Goal: Use online tool/utility: Utilize a website feature to perform a specific function

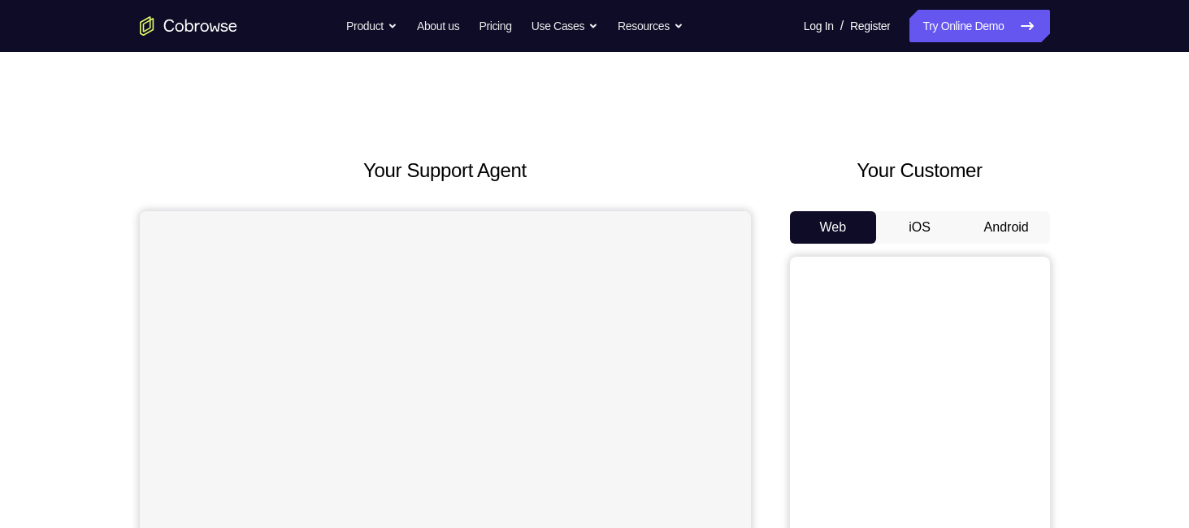
click at [995, 221] on button "Android" at bounding box center [1006, 227] width 87 height 33
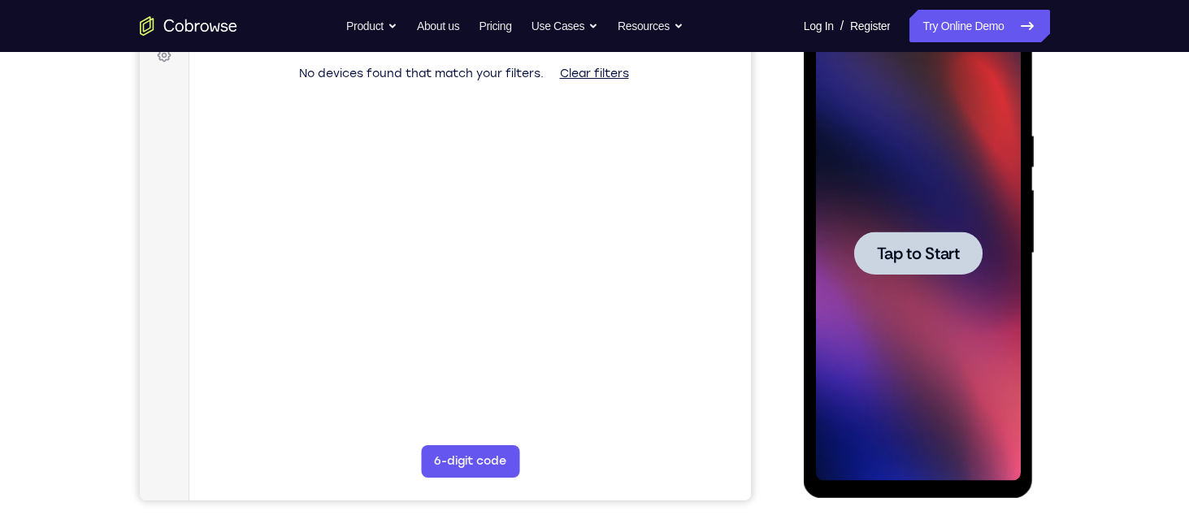
scroll to position [252, 0]
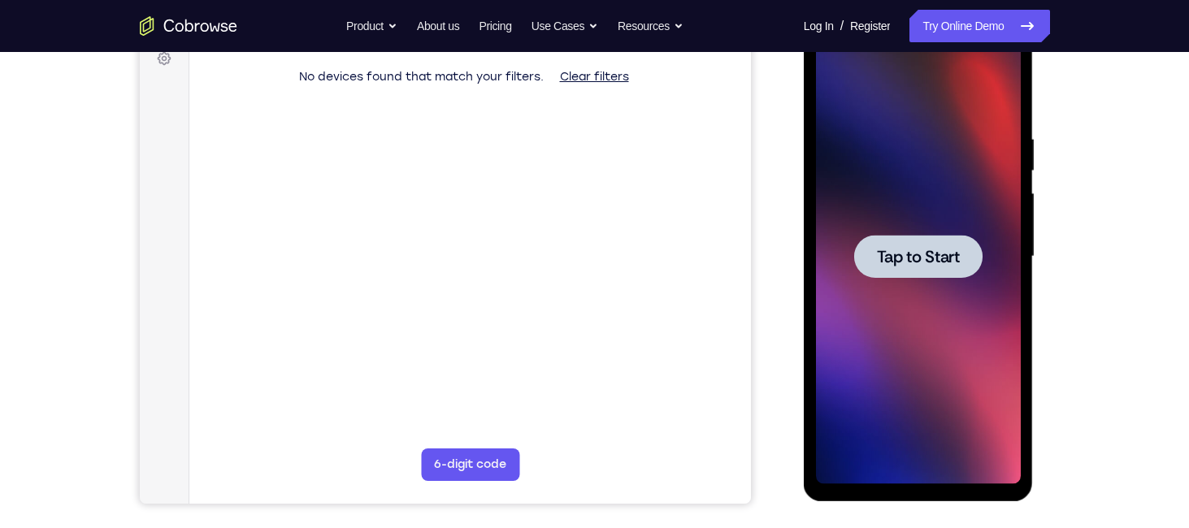
click at [952, 259] on span "Tap to Start" at bounding box center [918, 257] width 83 height 16
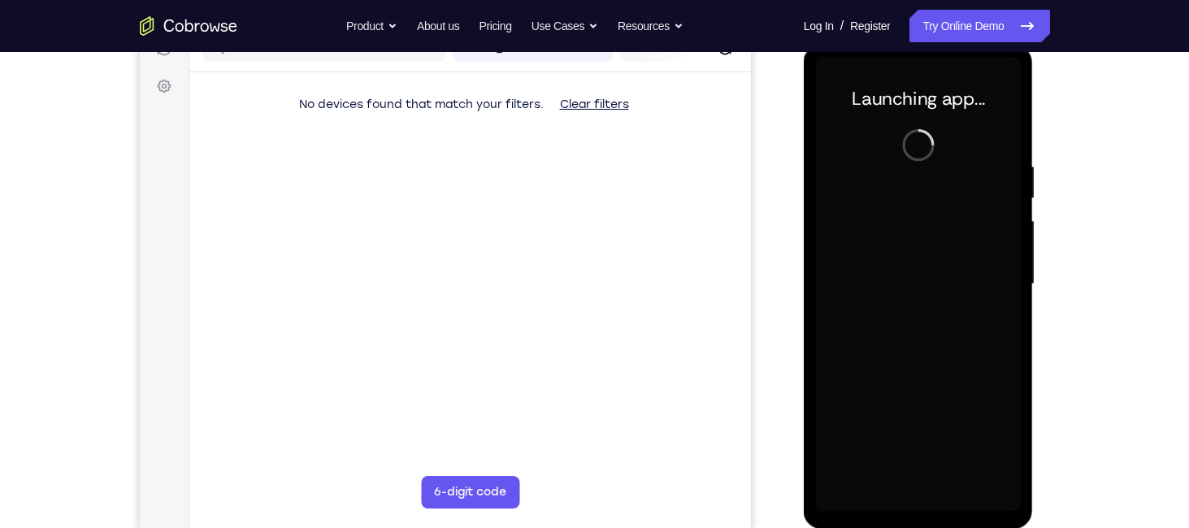
scroll to position [224, 0]
click at [824, 172] on div at bounding box center [918, 285] width 205 height 455
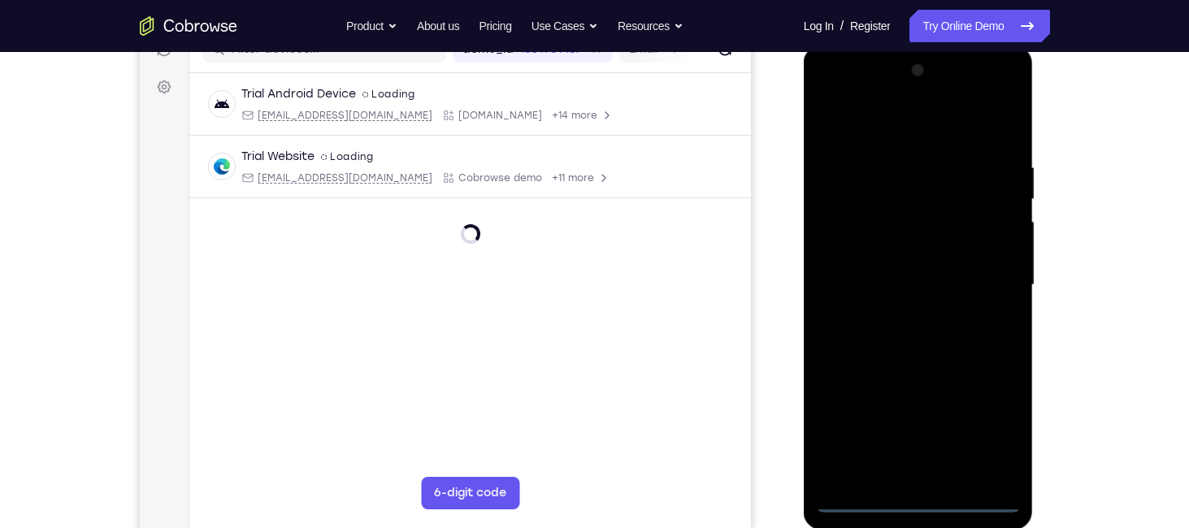
click at [925, 502] on div at bounding box center [918, 285] width 205 height 455
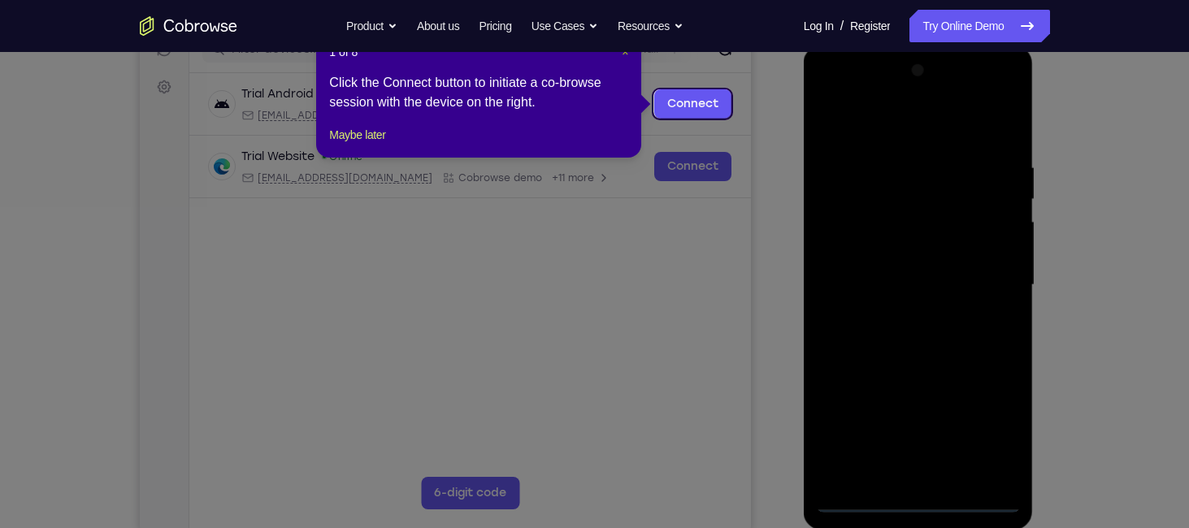
click at [628, 54] on span "×" at bounding box center [625, 52] width 7 height 13
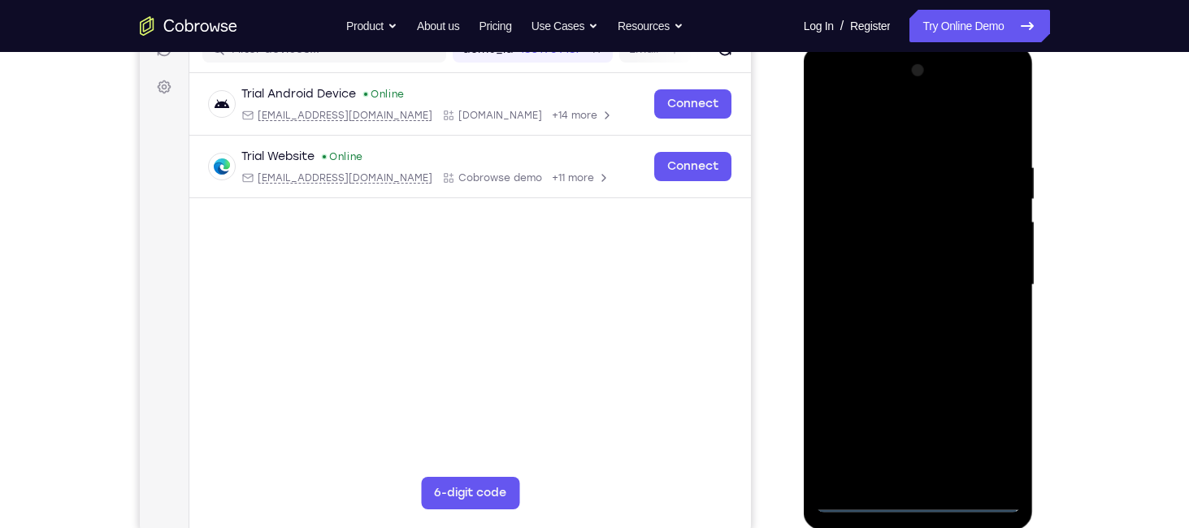
click at [986, 428] on div at bounding box center [918, 285] width 205 height 455
click at [937, 137] on div at bounding box center [918, 285] width 205 height 455
click at [854, 239] on div at bounding box center [918, 285] width 205 height 455
click at [907, 299] on div at bounding box center [918, 285] width 205 height 455
click at [890, 271] on div at bounding box center [918, 285] width 205 height 455
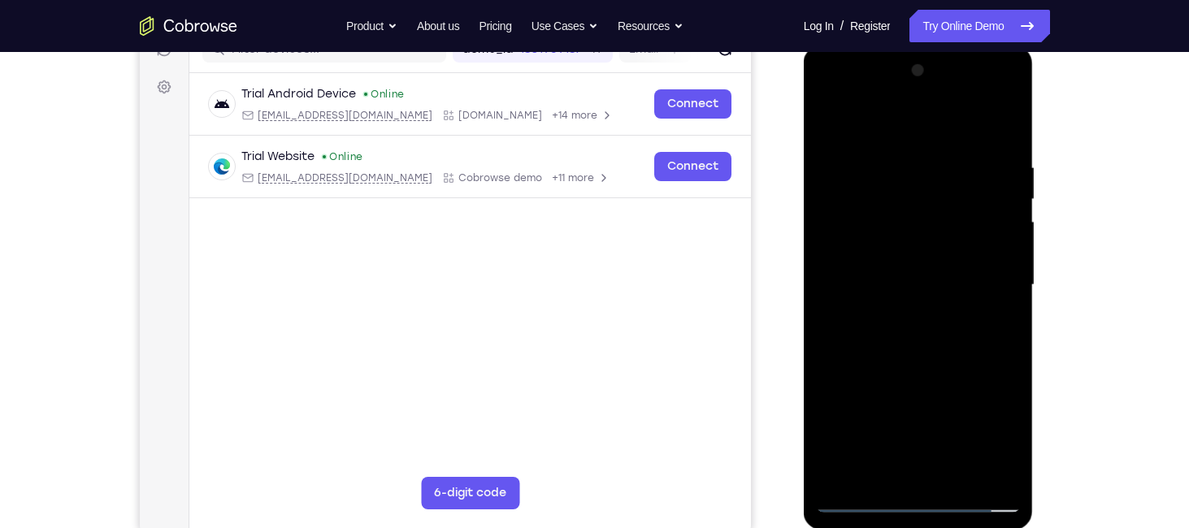
click at [878, 300] on div at bounding box center [918, 285] width 205 height 455
drag, startPoint x: 885, startPoint y: 126, endPoint x: 989, endPoint y: -132, distance: 278.3
click at [989, 46] on html "Online web based iOS Simulators and Android Emulators. Run iPhone, iPad, Mobile…" at bounding box center [920, 290] width 232 height 488
drag, startPoint x: 872, startPoint y: 137, endPoint x: 902, endPoint y: -58, distance: 197.4
click at [902, 46] on html "Online web based iOS Simulators and Android Emulators. Run iPhone, iPad, Mobile…" at bounding box center [920, 290] width 232 height 488
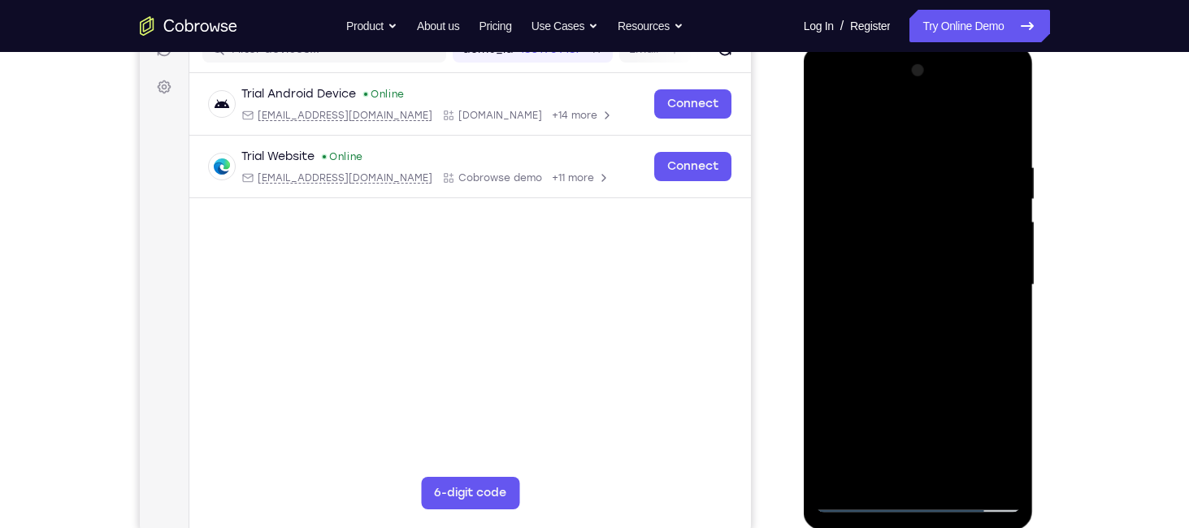
click at [857, 376] on div at bounding box center [918, 285] width 205 height 455
click at [894, 252] on div at bounding box center [918, 285] width 205 height 455
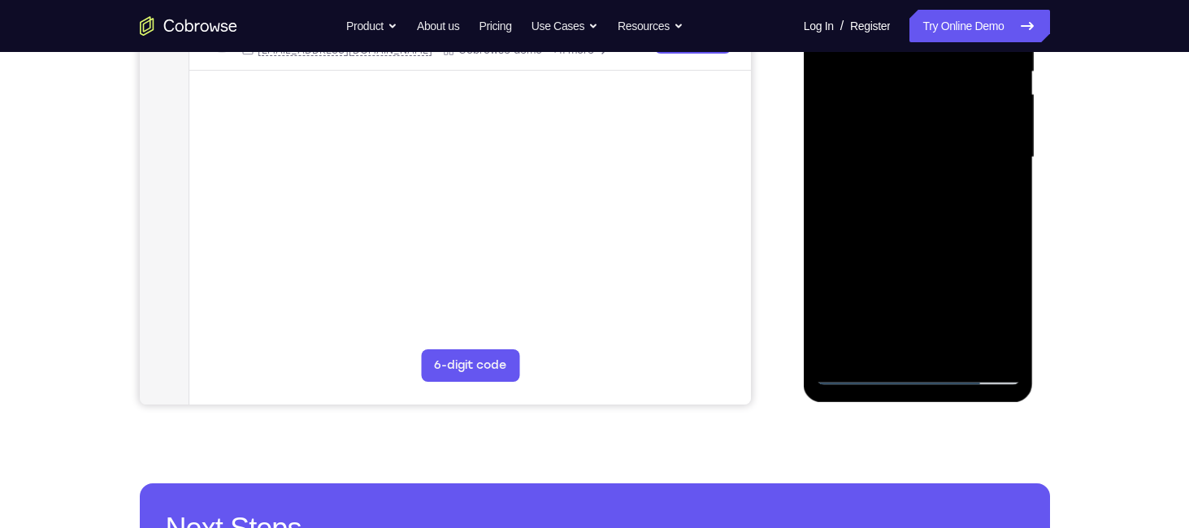
scroll to position [357, 0]
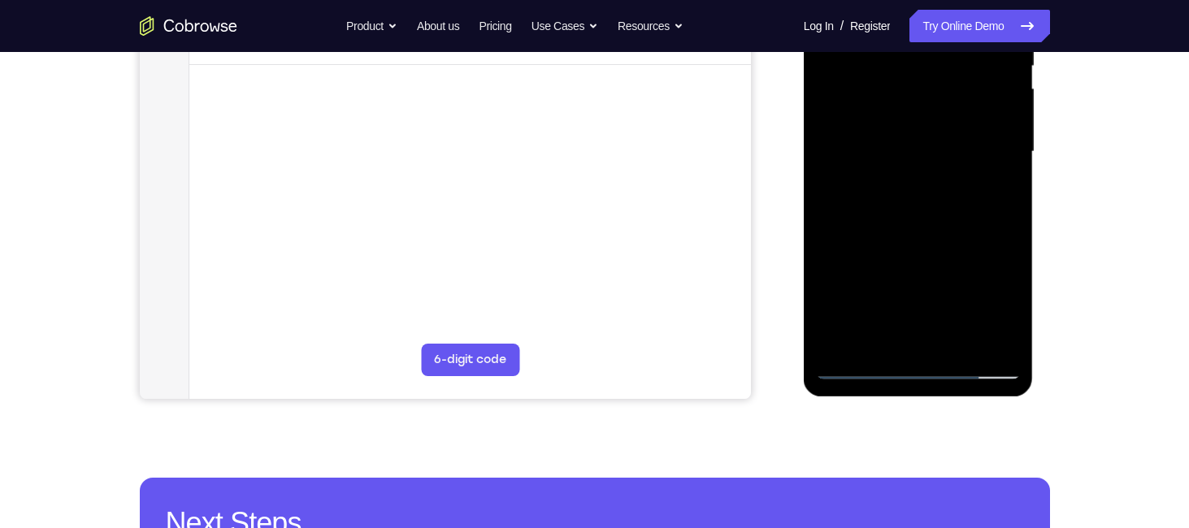
drag, startPoint x: 915, startPoint y: 285, endPoint x: 941, endPoint y: -2, distance: 287.4
click at [941, 0] on div at bounding box center [918, 151] width 205 height 455
click at [917, 327] on div at bounding box center [918, 151] width 205 height 455
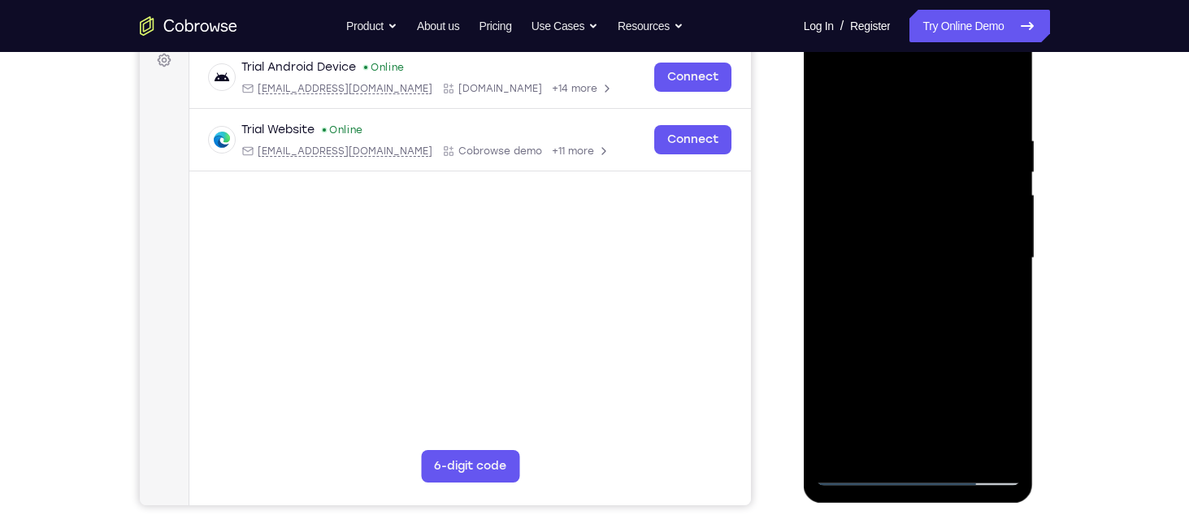
scroll to position [250, 0]
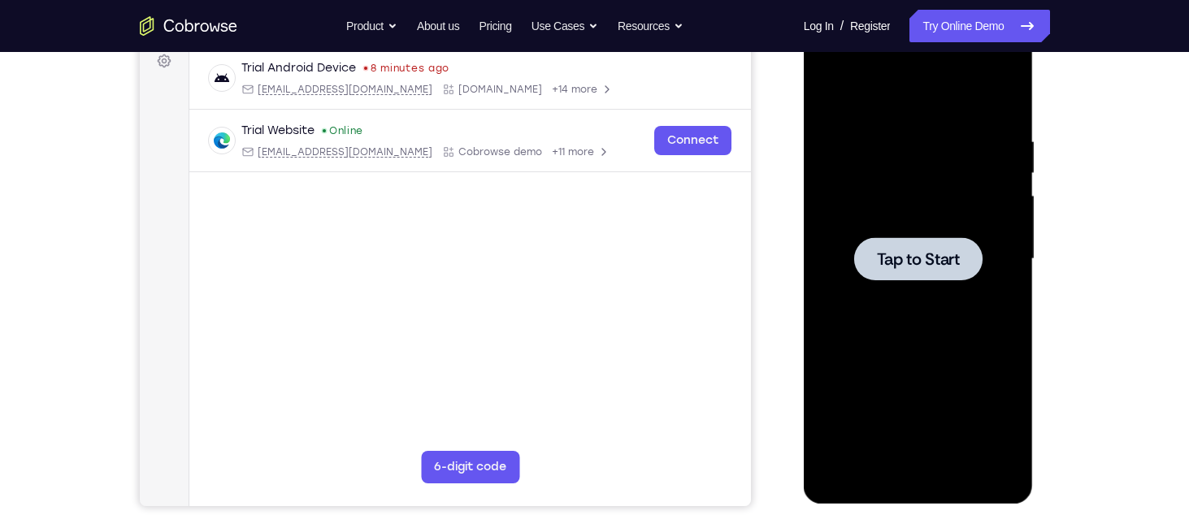
click at [885, 238] on div at bounding box center [919, 258] width 128 height 43
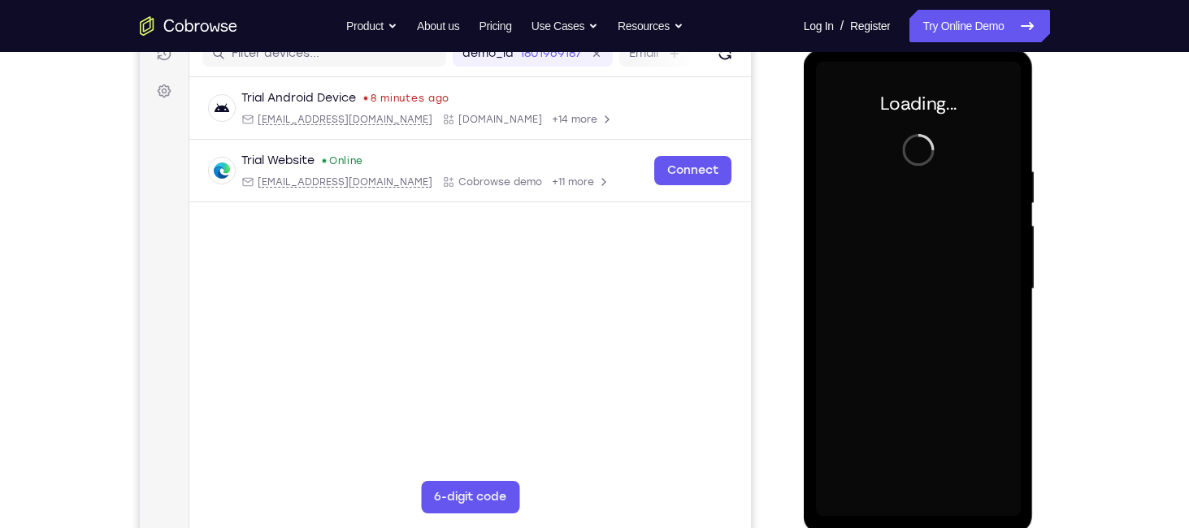
scroll to position [220, 0]
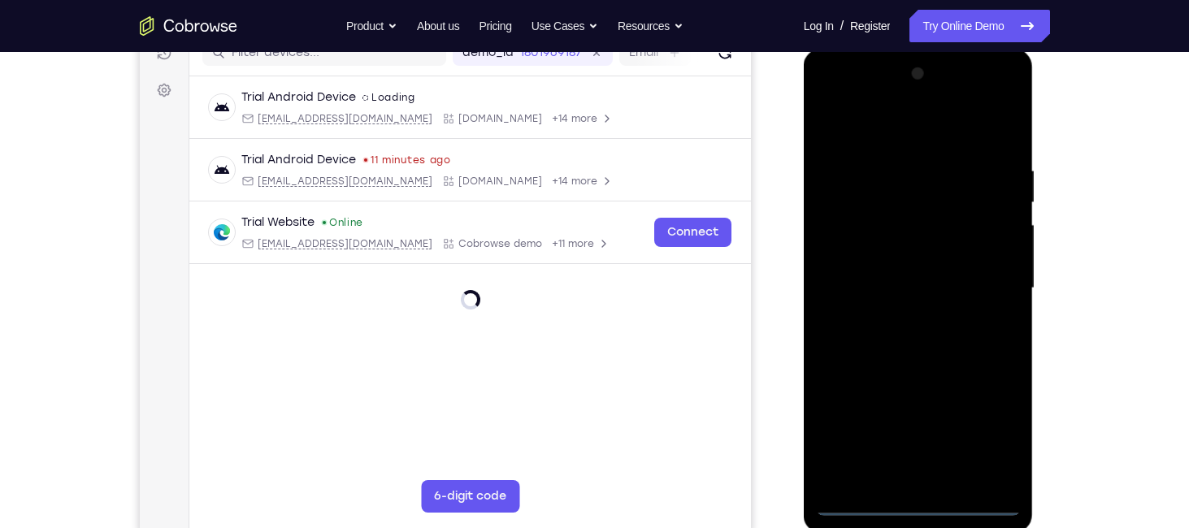
click at [911, 503] on div at bounding box center [918, 288] width 205 height 455
click at [994, 446] on div at bounding box center [918, 288] width 205 height 455
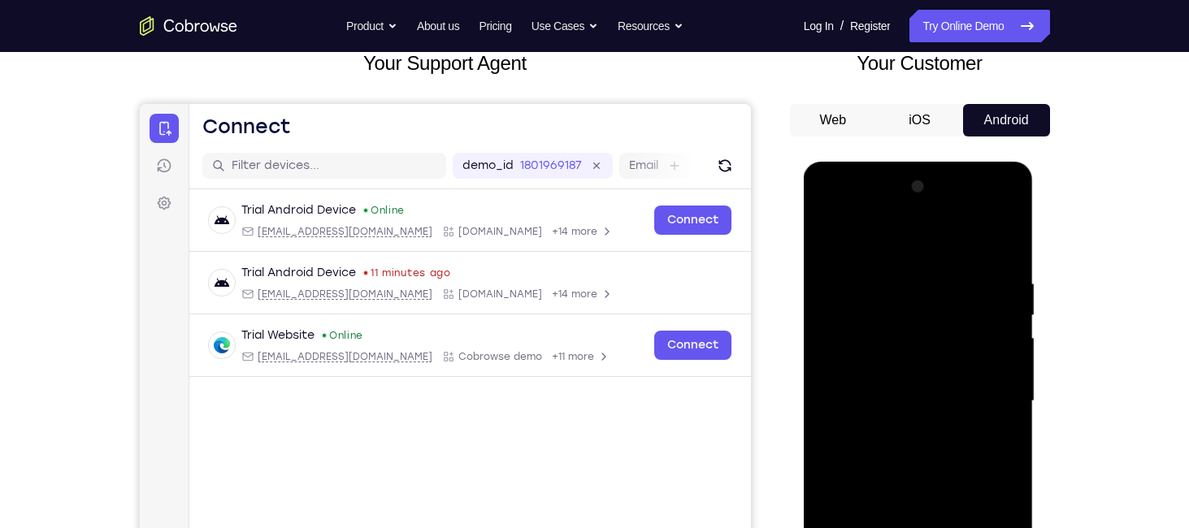
scroll to position [113, 0]
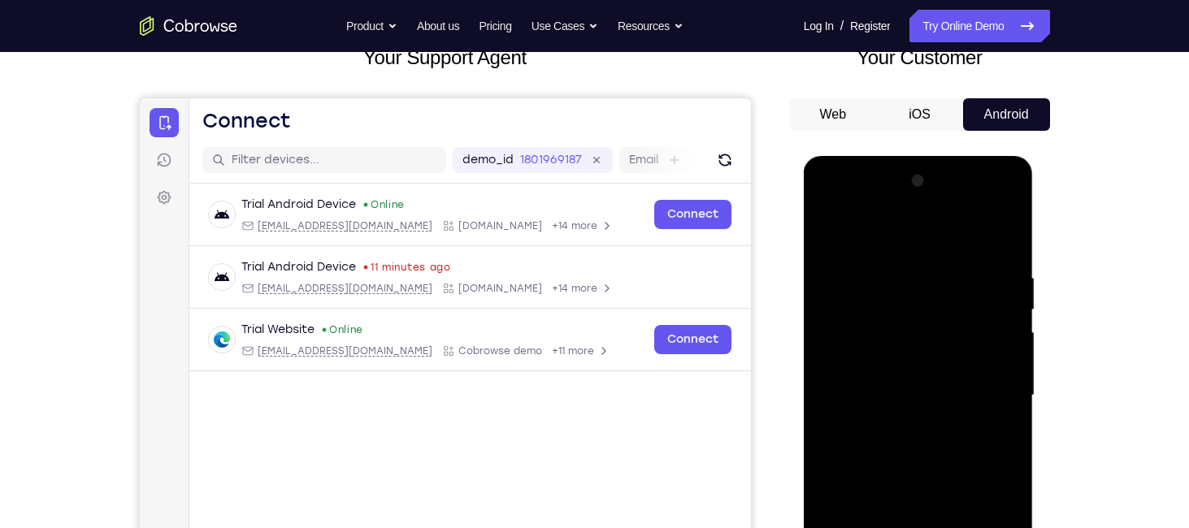
click at [815, 385] on div at bounding box center [919, 398] width 230 height 485
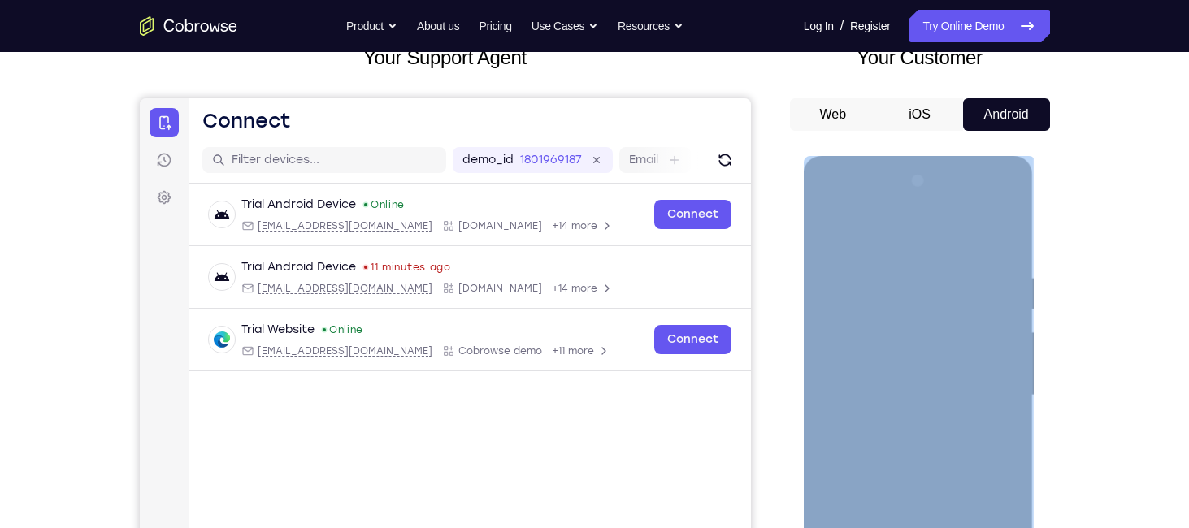
click at [815, 385] on div at bounding box center [919, 398] width 230 height 485
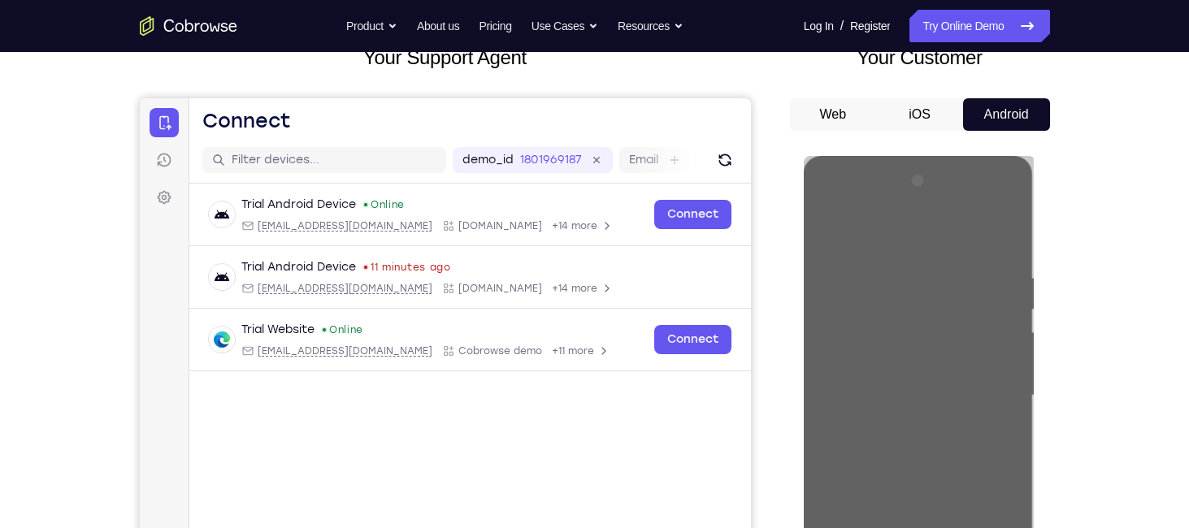
click at [847, 128] on button "Web" at bounding box center [833, 114] width 87 height 33
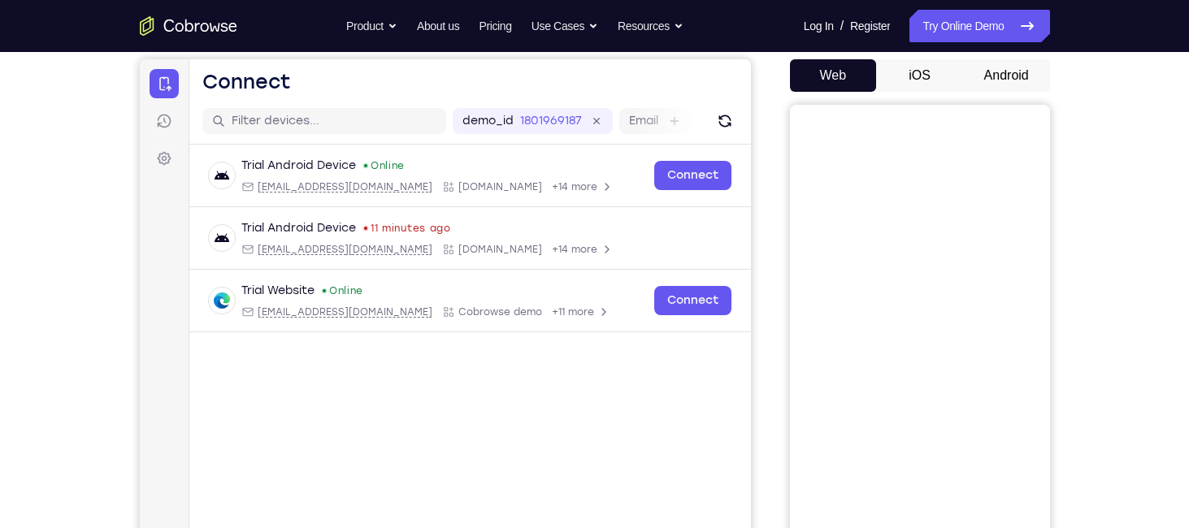
scroll to position [151, 0]
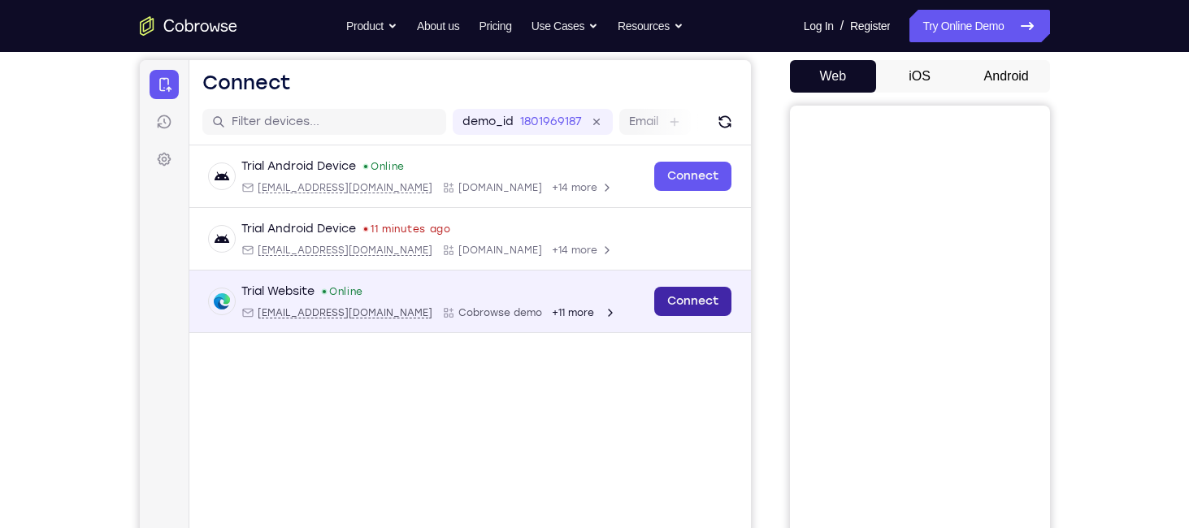
click at [682, 304] on link "Connect" at bounding box center [692, 301] width 77 height 29
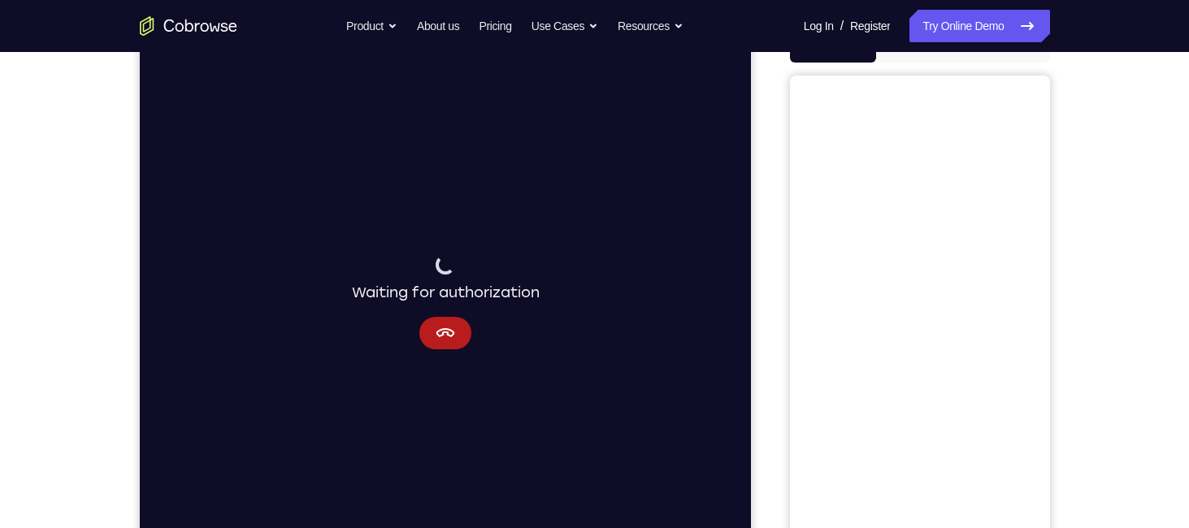
scroll to position [185, 0]
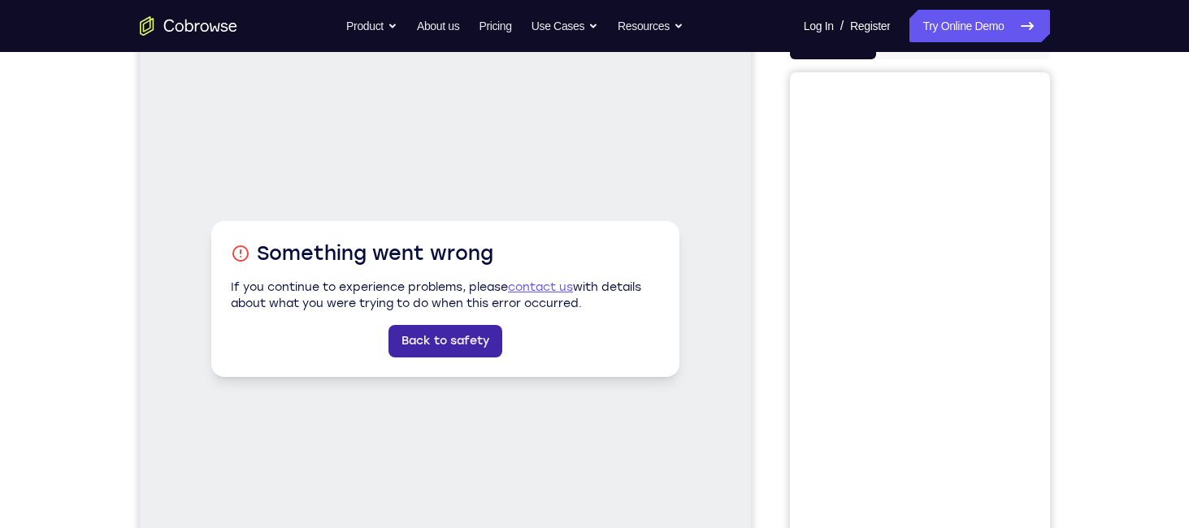
click at [454, 345] on link "Back to safety" at bounding box center [445, 341] width 114 height 33
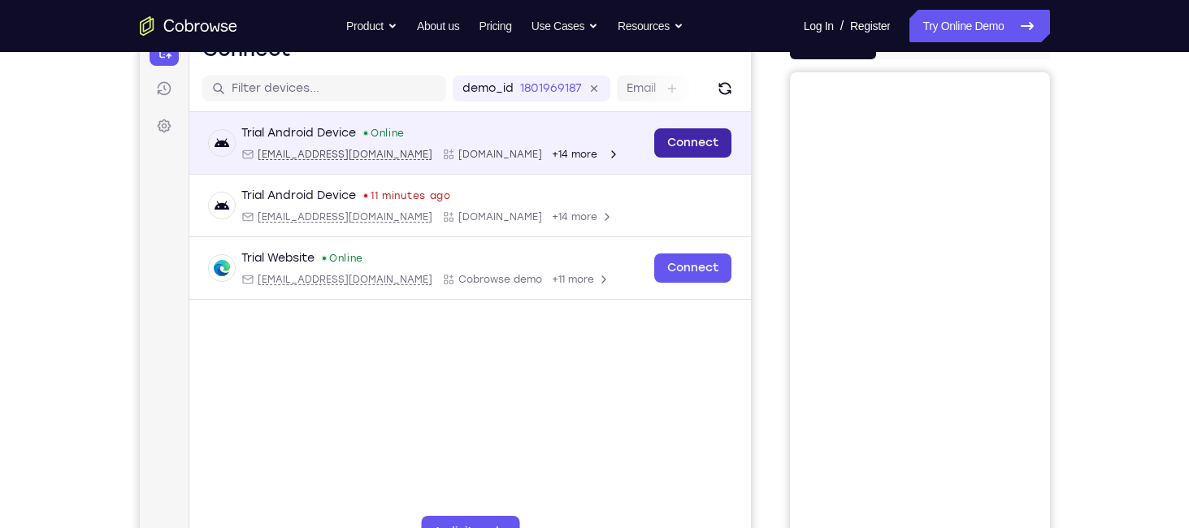
click at [689, 136] on link "Connect" at bounding box center [692, 142] width 77 height 29
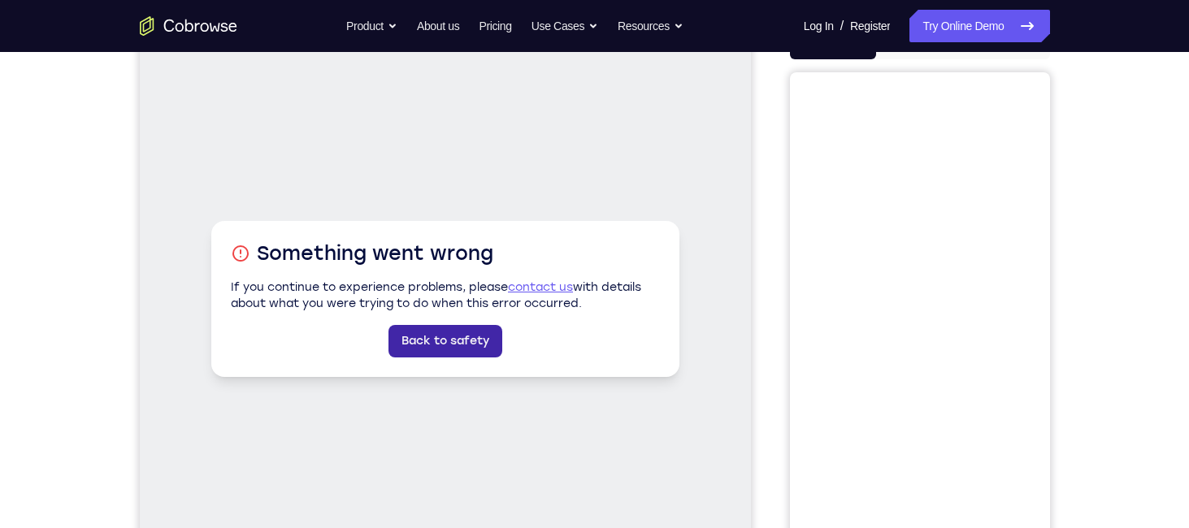
click at [463, 333] on link "Back to safety" at bounding box center [445, 341] width 114 height 33
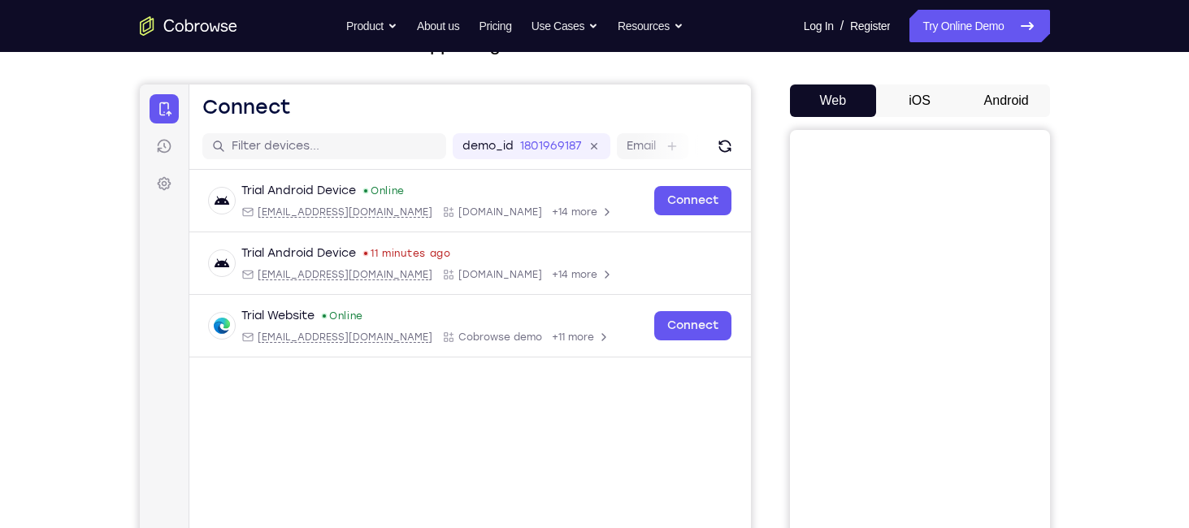
scroll to position [126, 0]
click at [971, 112] on button "Android" at bounding box center [1006, 101] width 87 height 33
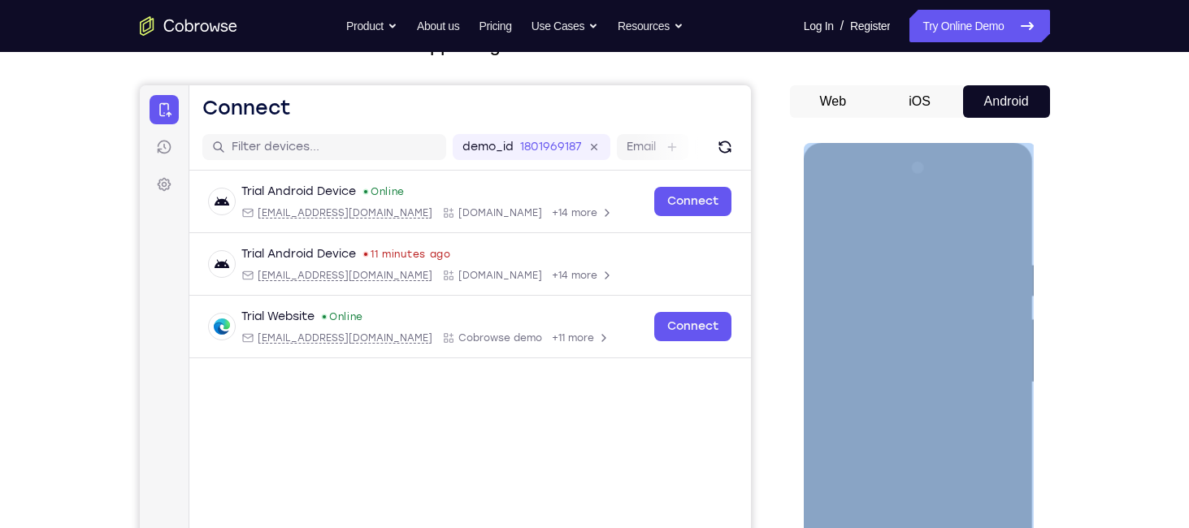
click at [909, 212] on div at bounding box center [918, 382] width 205 height 455
click at [1032, 264] on div at bounding box center [919, 385] width 230 height 485
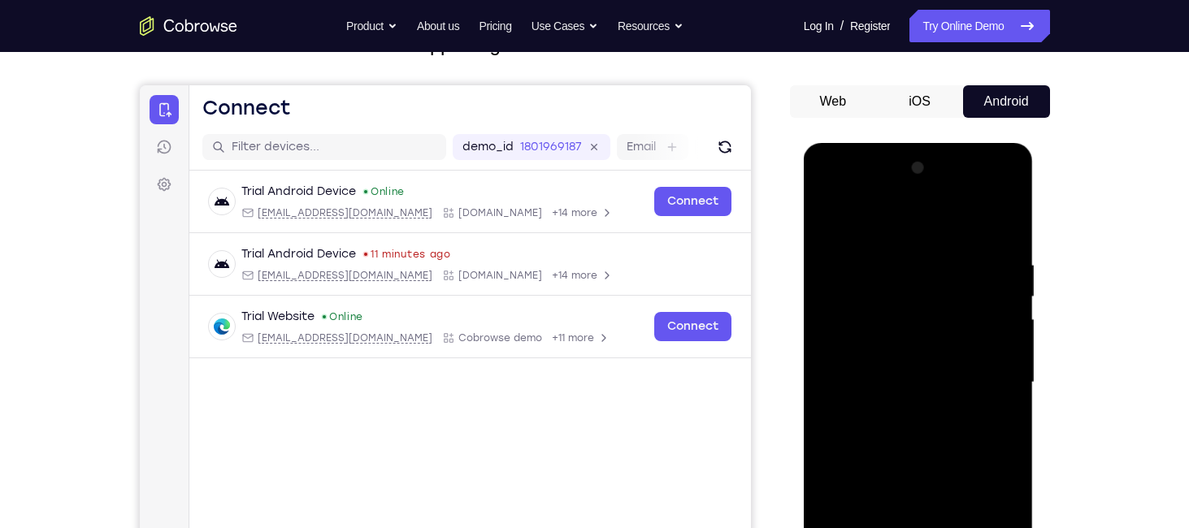
click at [946, 298] on div at bounding box center [918, 382] width 205 height 455
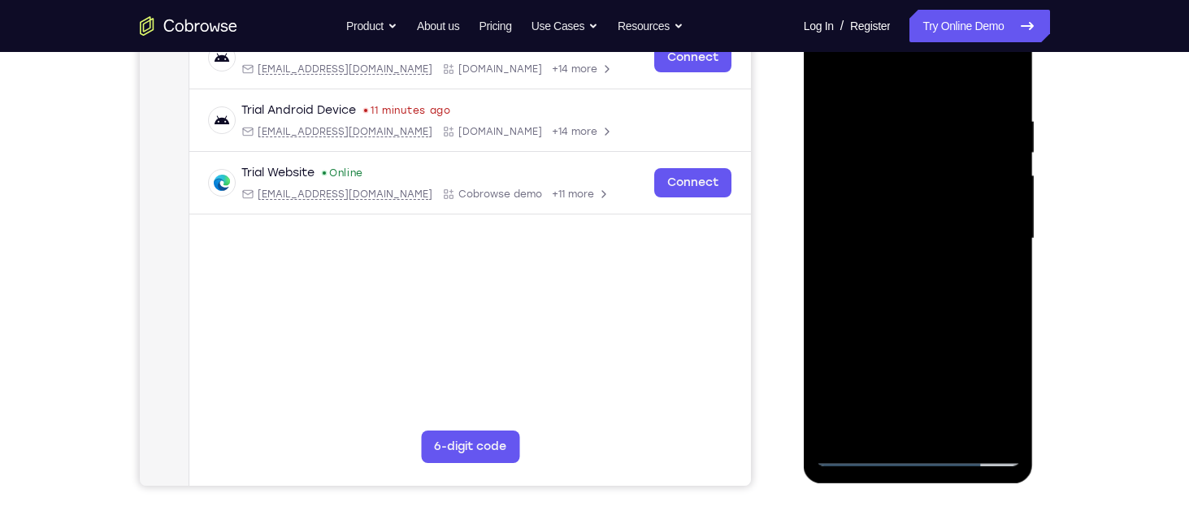
scroll to position [276, 0]
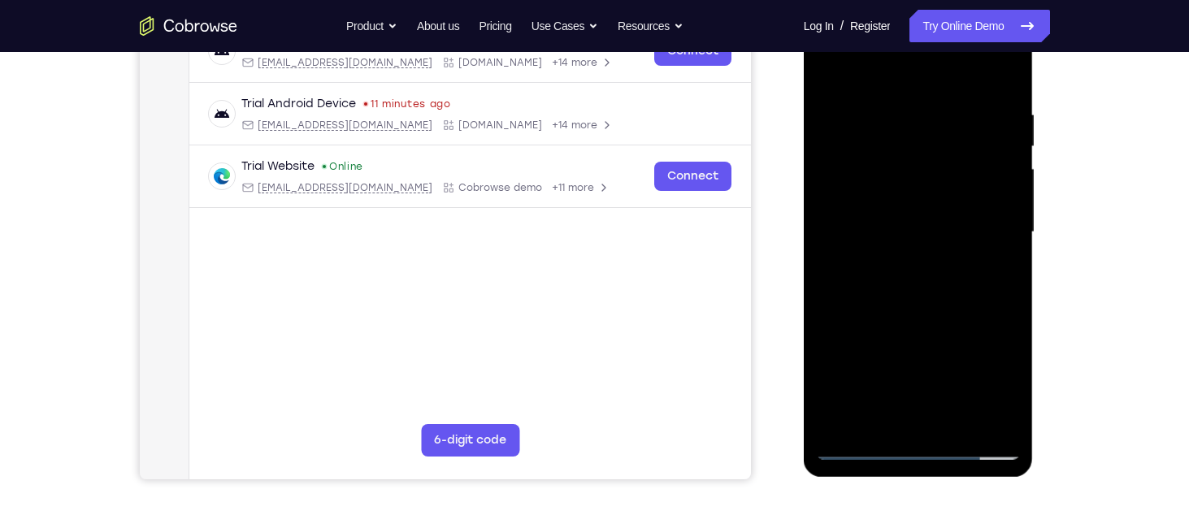
drag, startPoint x: 929, startPoint y: 341, endPoint x: 935, endPoint y: 88, distance: 253.7
click at [935, 88] on div at bounding box center [918, 232] width 205 height 455
drag, startPoint x: 923, startPoint y: 343, endPoint x: 933, endPoint y: 66, distance: 277.4
click at [933, 66] on div at bounding box center [918, 232] width 205 height 455
drag, startPoint x: 929, startPoint y: 310, endPoint x: 976, endPoint y: -2, distance: 314.9
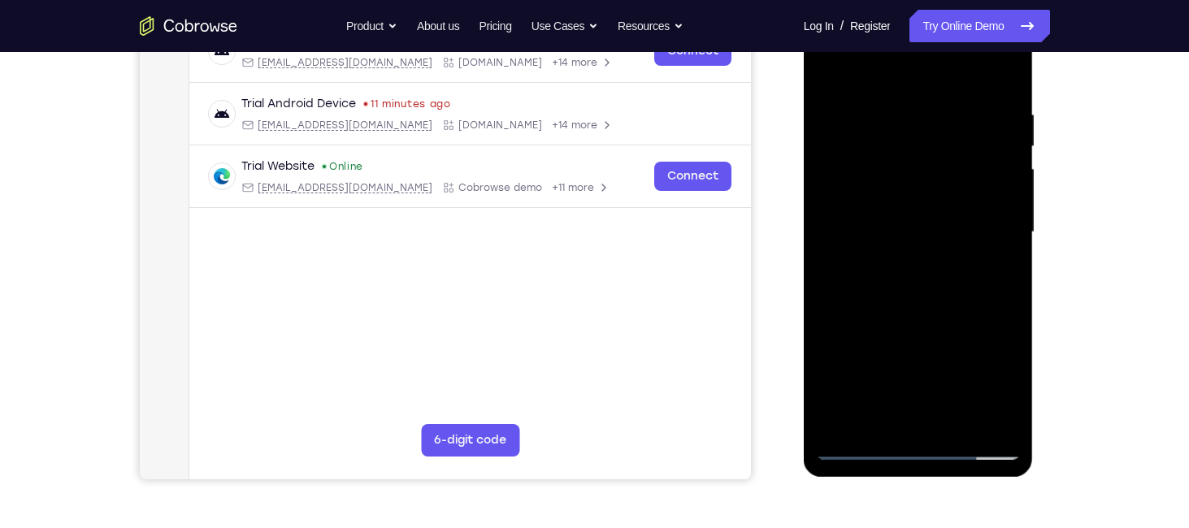
click at [976, 0] on div at bounding box center [919, 235] width 230 height 485
click at [912, 313] on div at bounding box center [918, 232] width 205 height 455
click at [1031, 263] on div at bounding box center [919, 235] width 230 height 485
click at [1084, 250] on div "Your Support Agent Your Customer Web iOS Android Next Steps We’d be happy to gi…" at bounding box center [595, 312] width 1041 height 1072
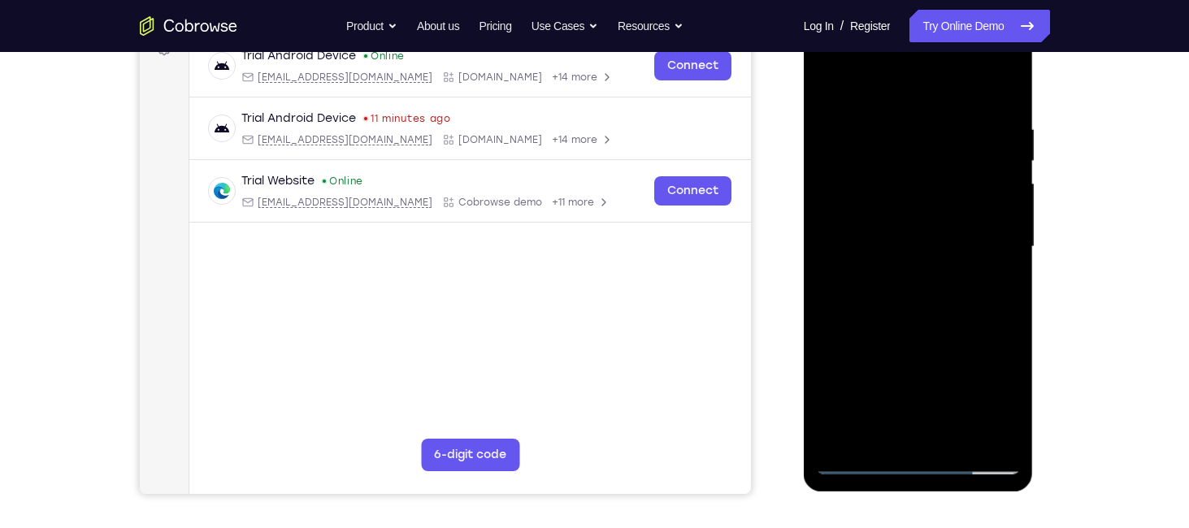
scroll to position [260, 0]
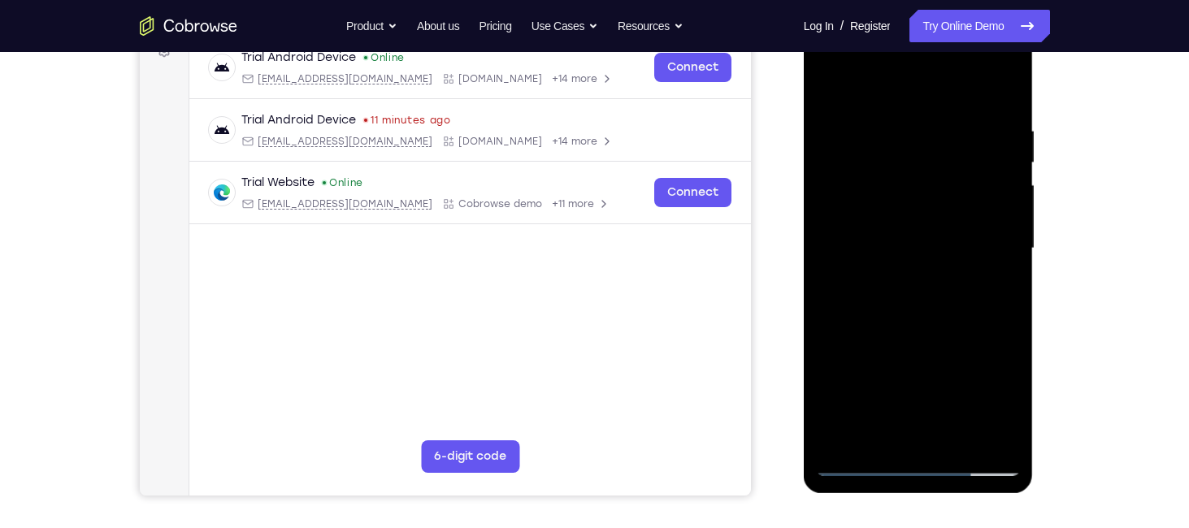
click at [929, 186] on div at bounding box center [918, 248] width 205 height 455
click at [998, 184] on div at bounding box center [918, 248] width 205 height 455
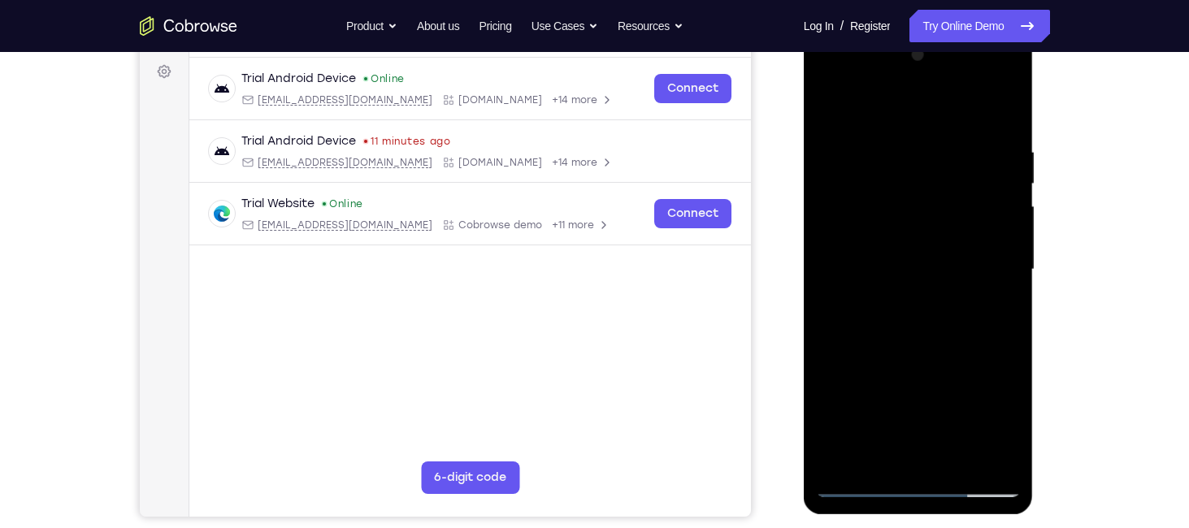
scroll to position [233, 0]
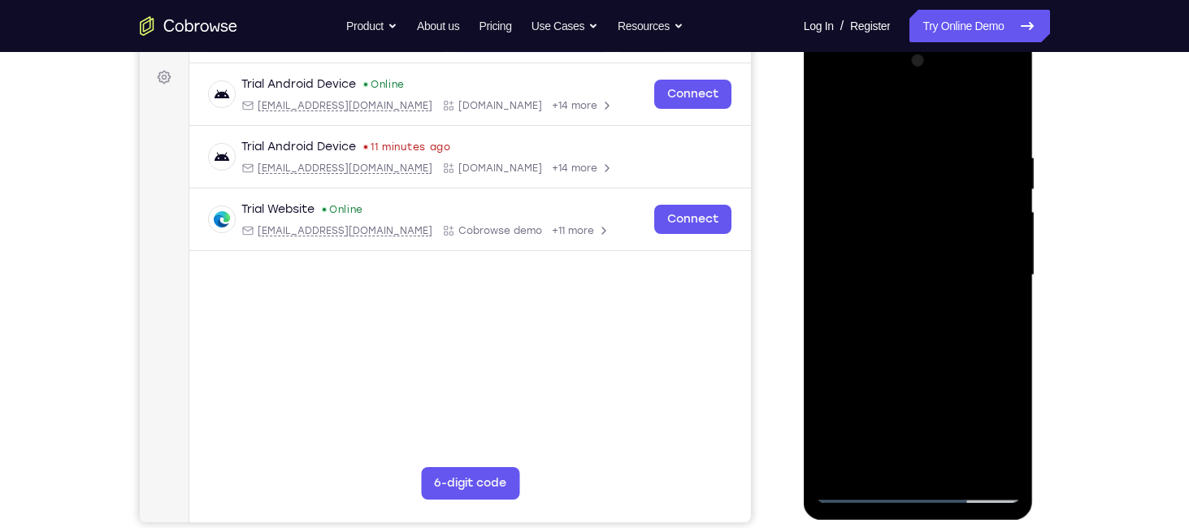
click at [1003, 111] on div at bounding box center [918, 275] width 205 height 455
click at [961, 263] on div at bounding box center [918, 275] width 205 height 455
click at [966, 314] on div at bounding box center [918, 275] width 205 height 455
click at [1008, 113] on div at bounding box center [918, 275] width 205 height 455
click at [913, 315] on div at bounding box center [918, 275] width 205 height 455
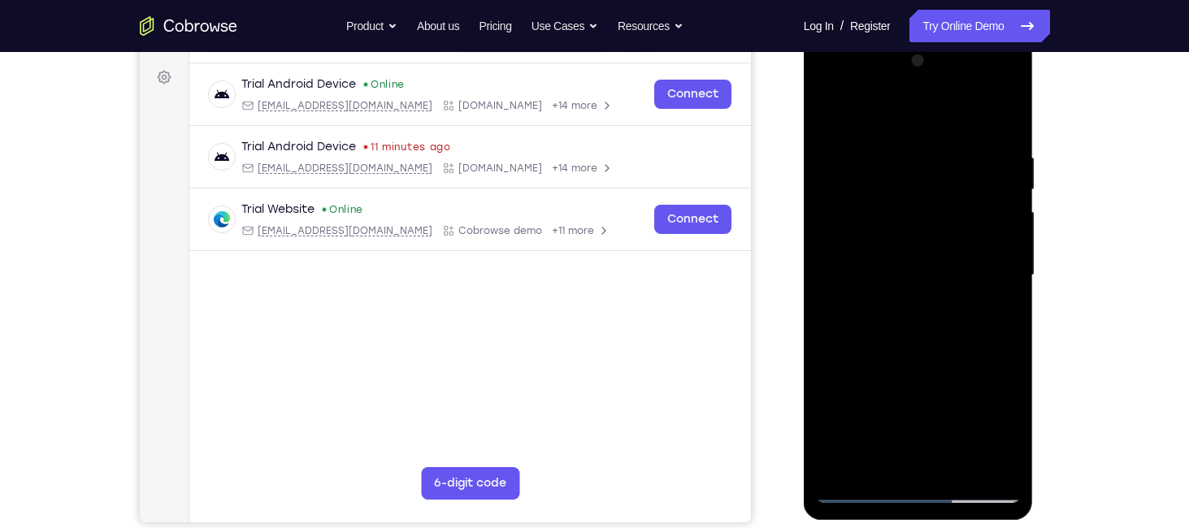
drag, startPoint x: 931, startPoint y: 265, endPoint x: 959, endPoint y: 227, distance: 47.2
click at [959, 227] on div at bounding box center [918, 275] width 205 height 455
click at [937, 302] on div at bounding box center [918, 275] width 205 height 455
click at [970, 309] on div at bounding box center [918, 275] width 205 height 455
click at [993, 121] on div at bounding box center [918, 275] width 205 height 455
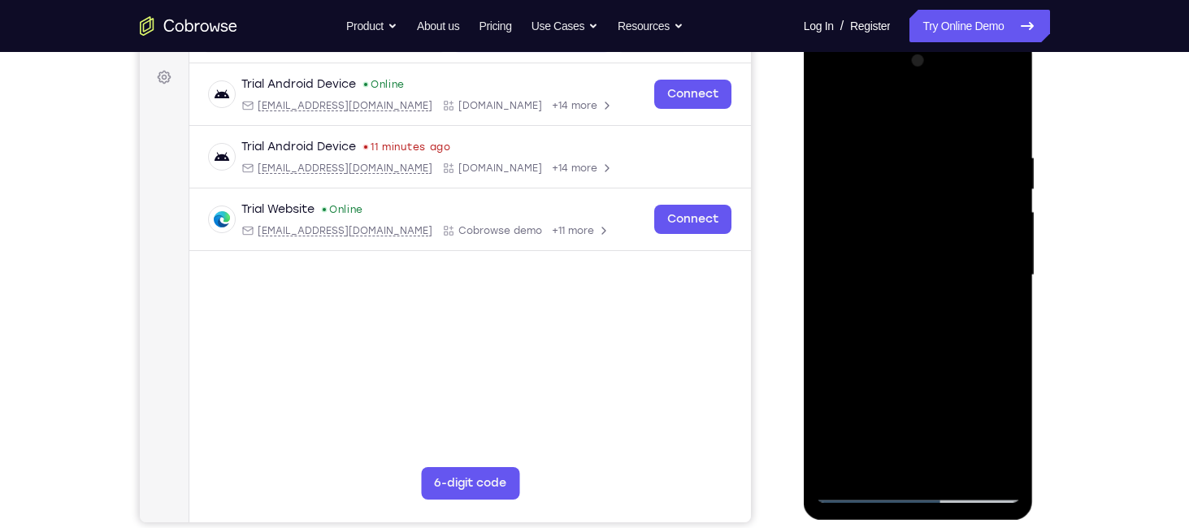
click at [919, 76] on div at bounding box center [918, 275] width 205 height 455
